Goal: Answer question/provide support

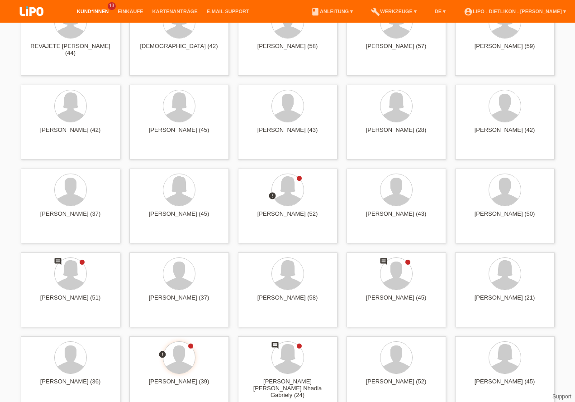
scroll to position [686, 0]
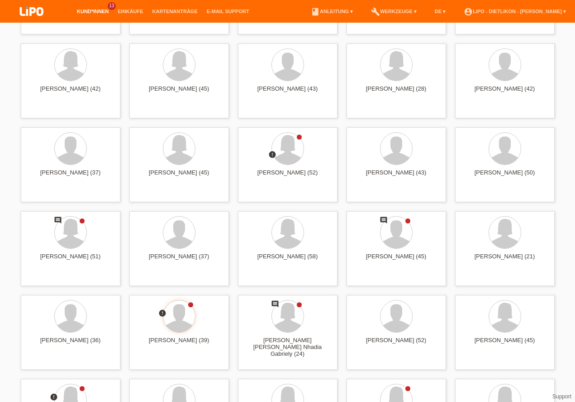
drag, startPoint x: 579, startPoint y: 64, endPoint x: 579, endPoint y: 258, distance: 193.8
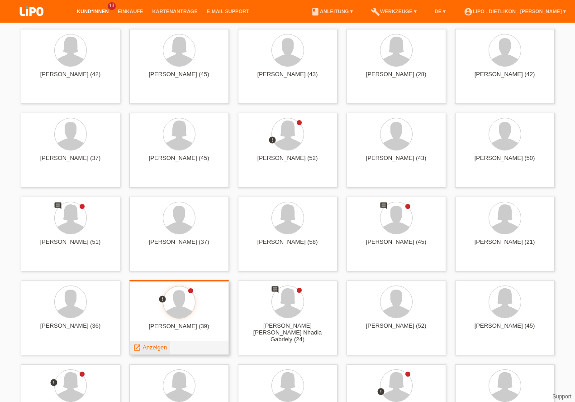
click at [159, 348] on span "Anzeigen" at bounding box center [155, 347] width 24 height 7
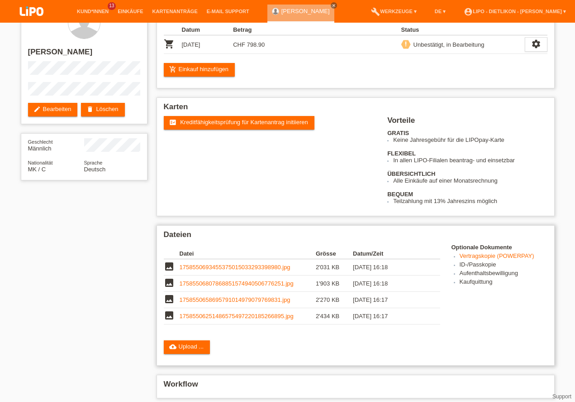
scroll to position [122, 0]
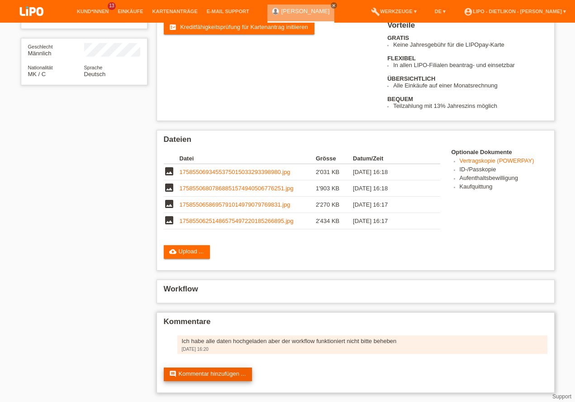
click at [221, 368] on link "comment Kommentar hinzufügen ..." at bounding box center [208, 374] width 89 height 14
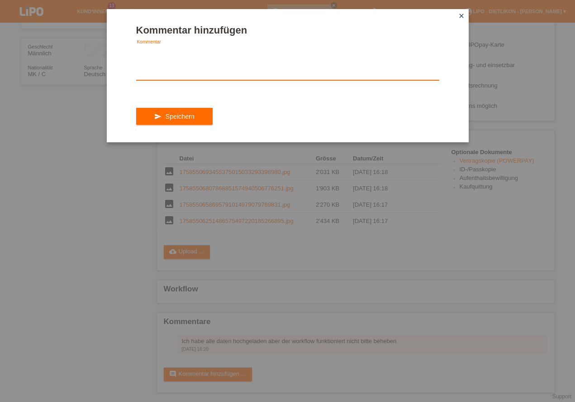
click at [221, 68] on textarea at bounding box center [287, 62] width 303 height 35
click at [185, 52] on textarea "Könnt ihr bitte das bestätigen?" at bounding box center [287, 62] width 303 height 35
type textarea "Könnt ihr das bitte bestätigen? Der Workflow button funktioniert immernoch nicht"
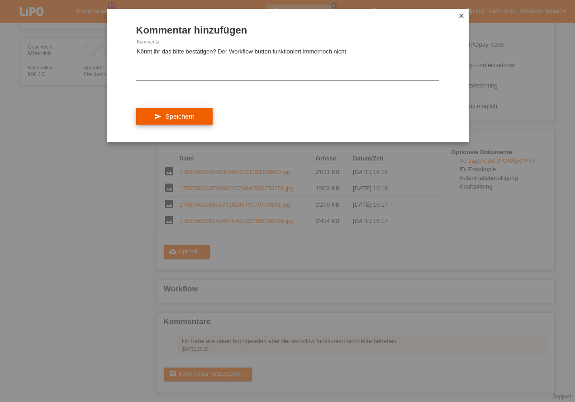
click at [190, 123] on button "send Speichern" at bounding box center [174, 116] width 77 height 17
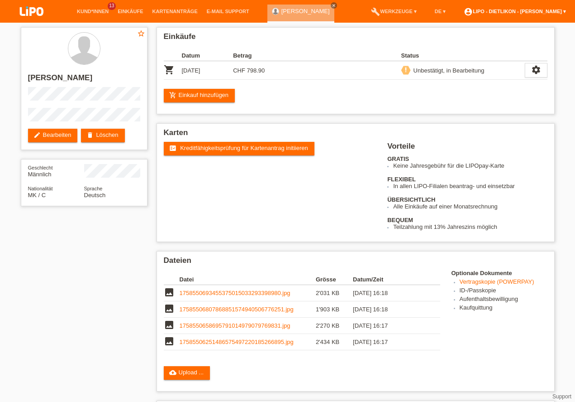
click at [494, 11] on link "account_circle LIPO - Dietlikon - Carmine Vaccaro ▾" at bounding box center [515, 11] width 111 height 5
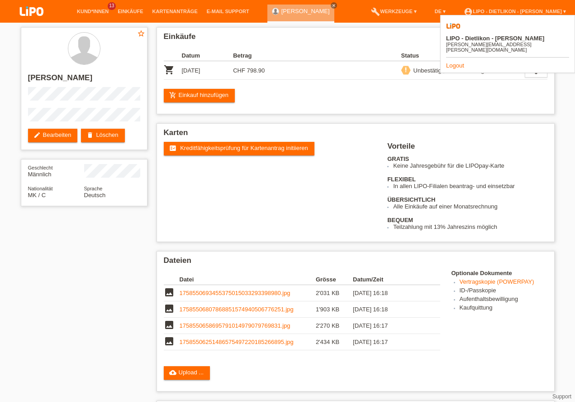
click at [462, 62] on link "Logout" at bounding box center [455, 65] width 18 height 7
